Goal: Information Seeking & Learning: Check status

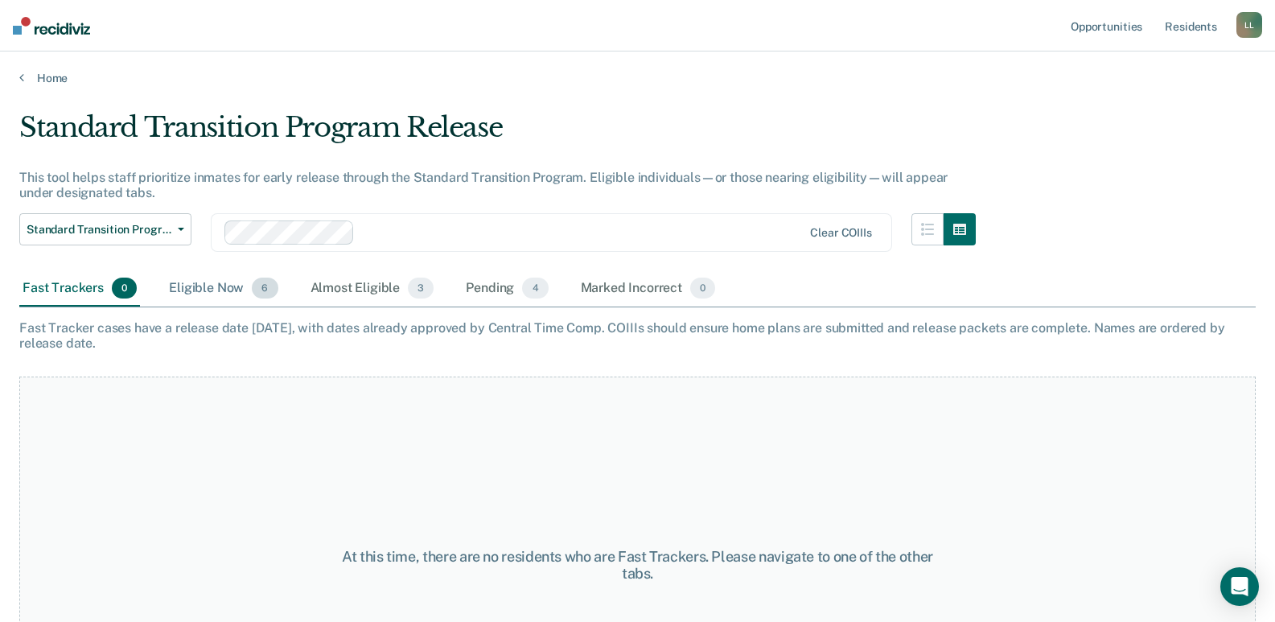
click at [191, 284] on div "Eligible Now 6" at bounding box center [223, 288] width 115 height 35
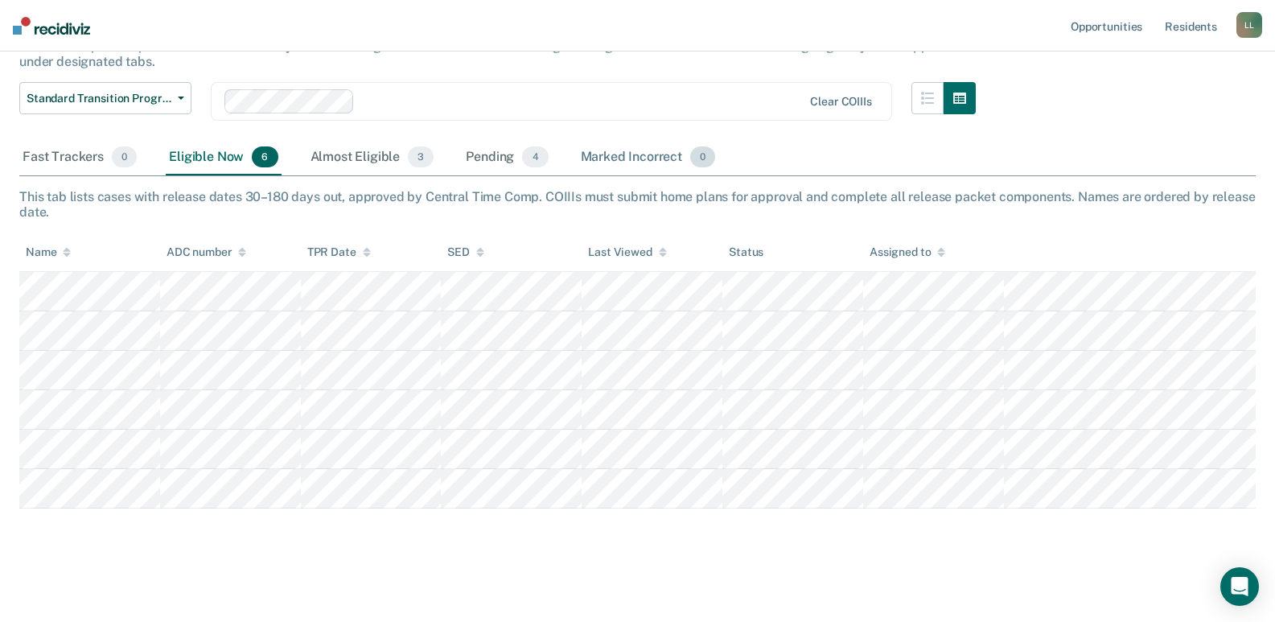
scroll to position [134, 0]
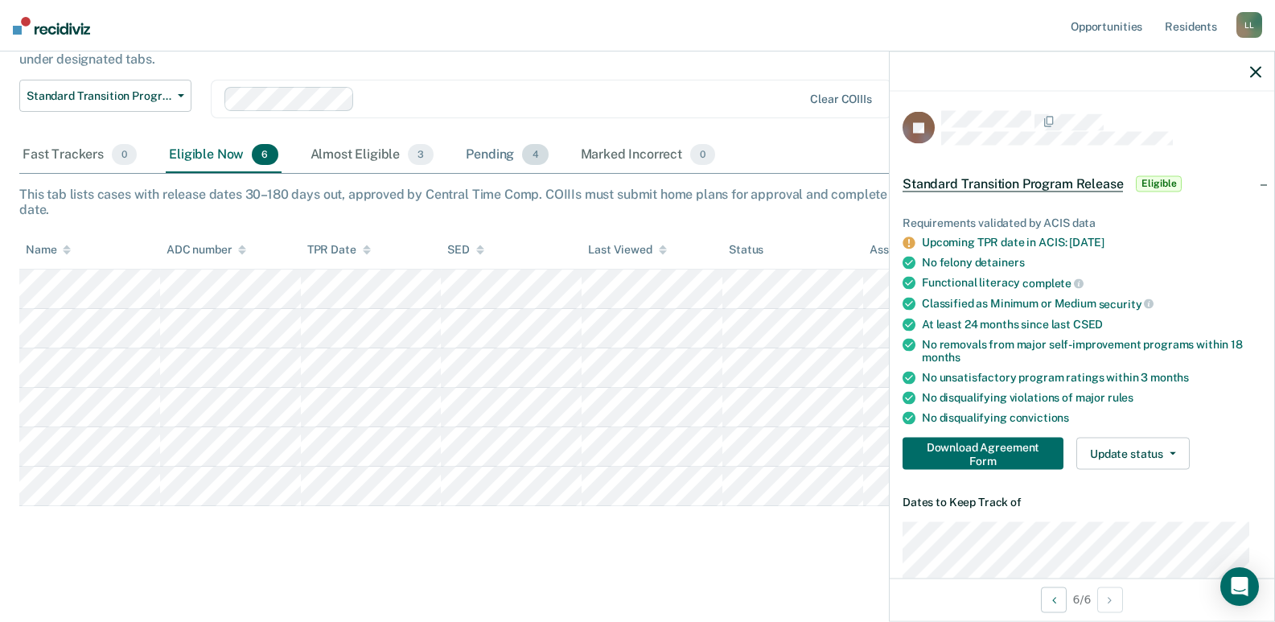
click at [477, 158] on div "Pending 4" at bounding box center [507, 155] width 88 height 35
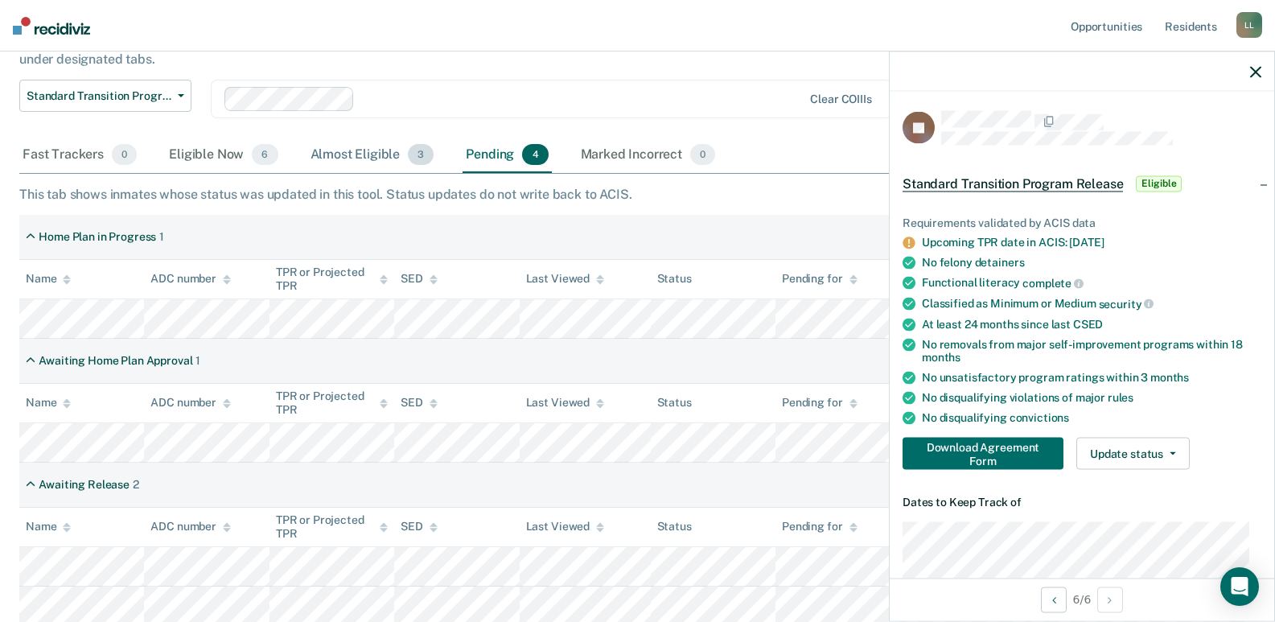
click at [356, 156] on div "Almost Eligible 3" at bounding box center [372, 155] width 130 height 35
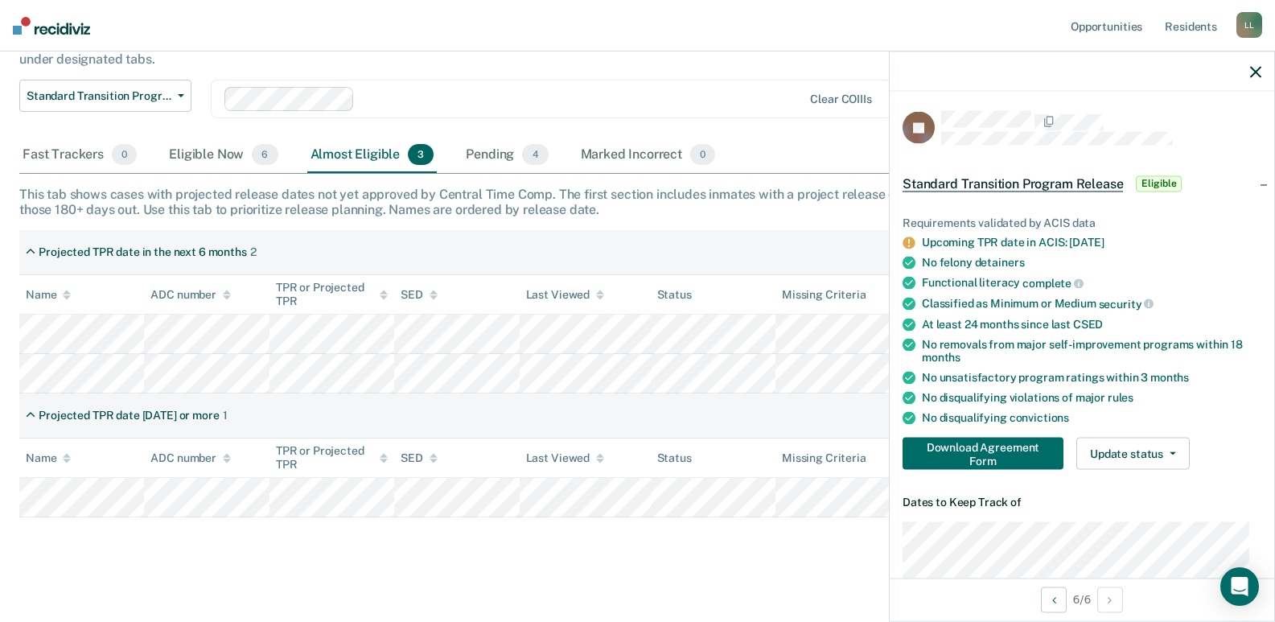
click at [579, 94] on div at bounding box center [582, 98] width 442 height 19
